Goal: Communication & Community: Ask a question

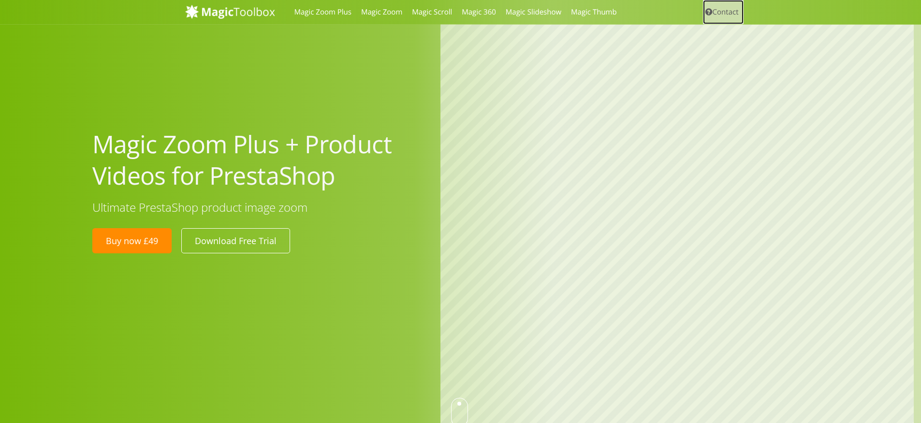
click at [731, 15] on link "Contact" at bounding box center [723, 12] width 41 height 24
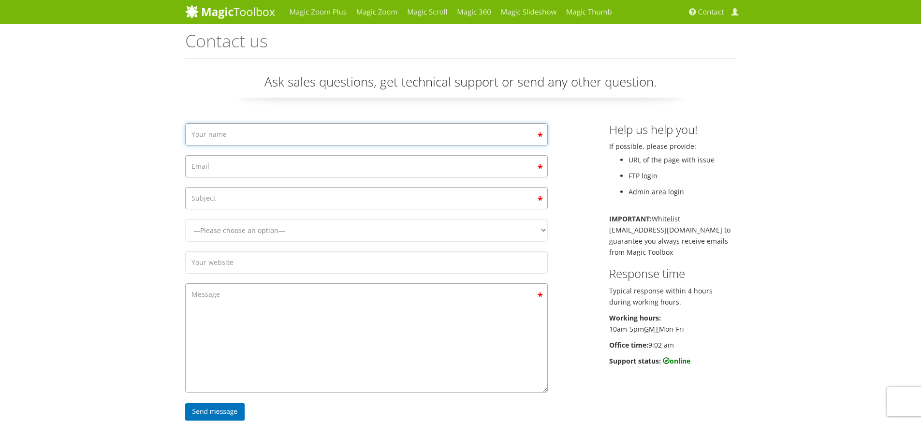
click at [273, 133] on input "Contact form" at bounding box center [366, 134] width 363 height 22
type input "[PERSON_NAME]"
type input "t"
type input "[EMAIL_ADDRESS][DOMAIN_NAME]"
click at [267, 201] on input "Contact form" at bounding box center [366, 198] width 363 height 22
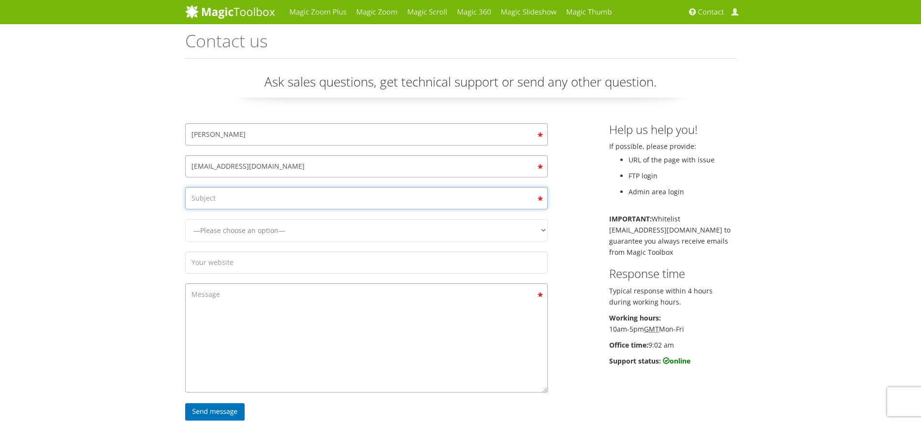
type input "M"
type input "Magic Zoom Info"
select select "Magic Zoom Plus"
click at [185, 219] on select "—Please choose an option— Magic Zoom Magic Zoom Plus Magic Thumb Magic Slidesho…" at bounding box center [366, 230] width 363 height 23
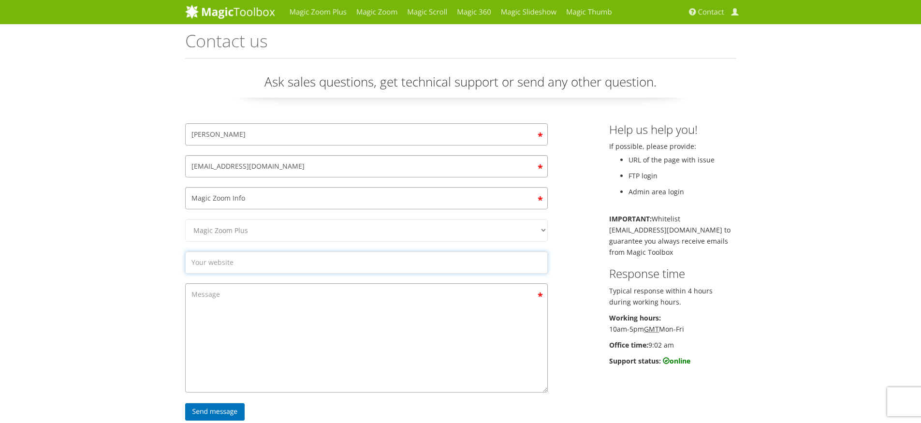
click at [249, 261] on input "Contact form" at bounding box center [366, 263] width 363 height 22
type input "h"
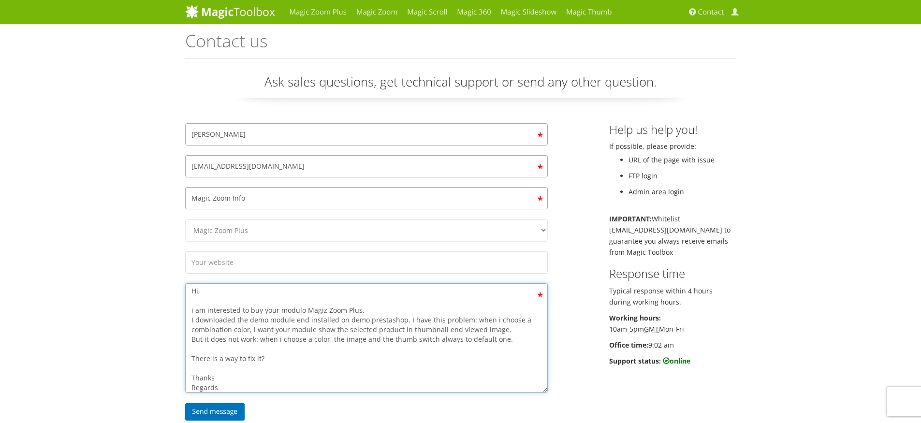
scroll to position [13, 0]
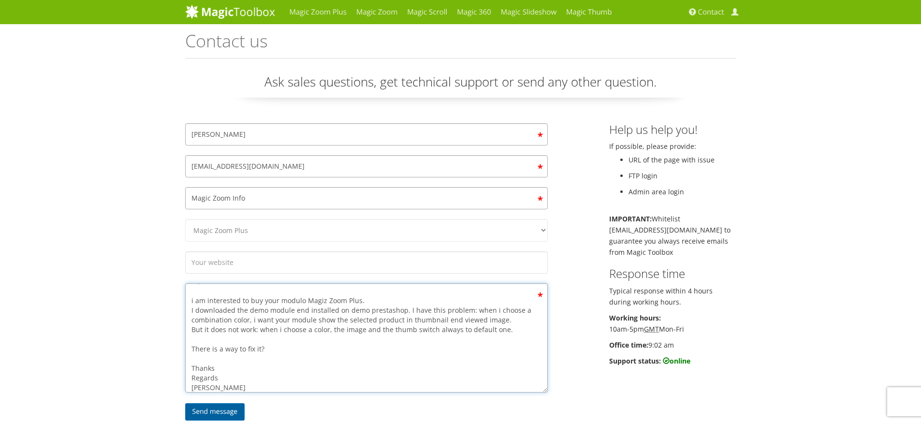
type textarea "Hi, i am interested to buy your modulo Magiz Zoom Plus. I downloaded the demo m…"
click at [230, 411] on input "Send message" at bounding box center [215, 411] width 60 height 17
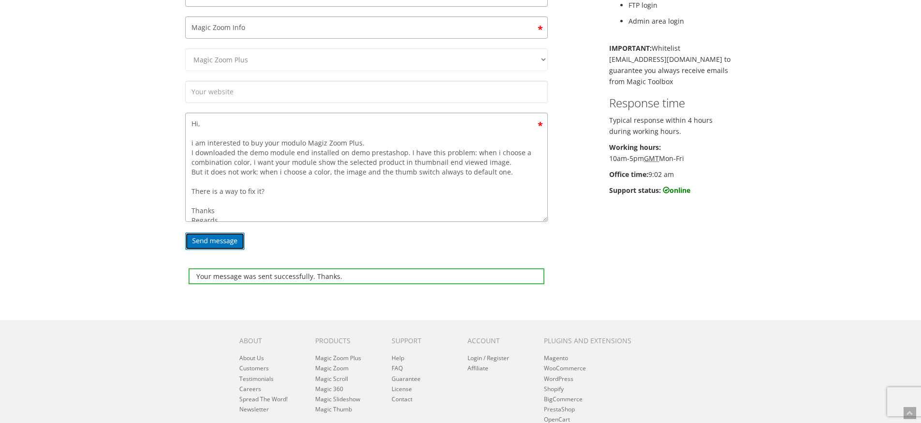
scroll to position [232, 0]
